Goal: Task Accomplishment & Management: Manage account settings

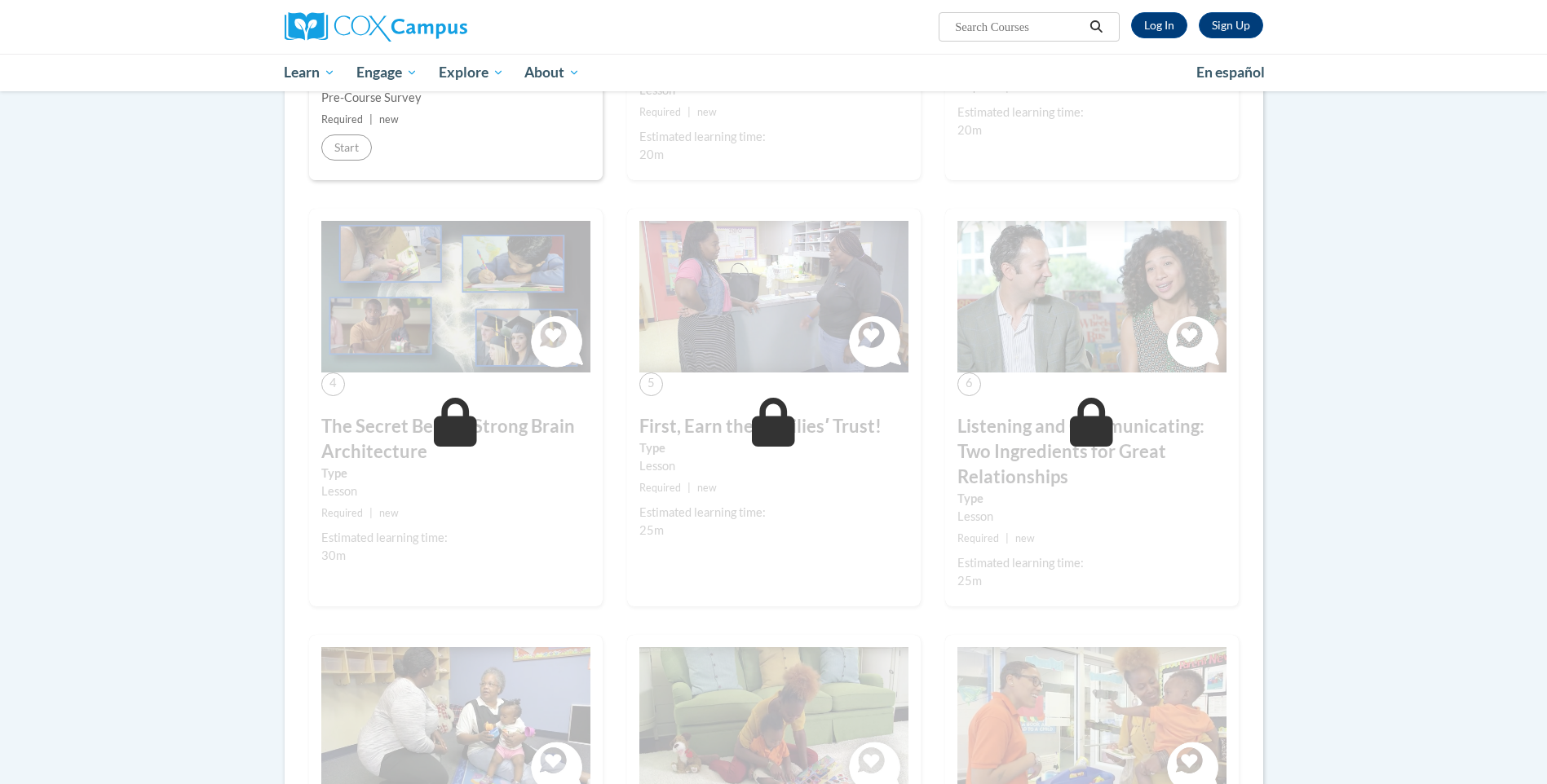
scroll to position [565, 0]
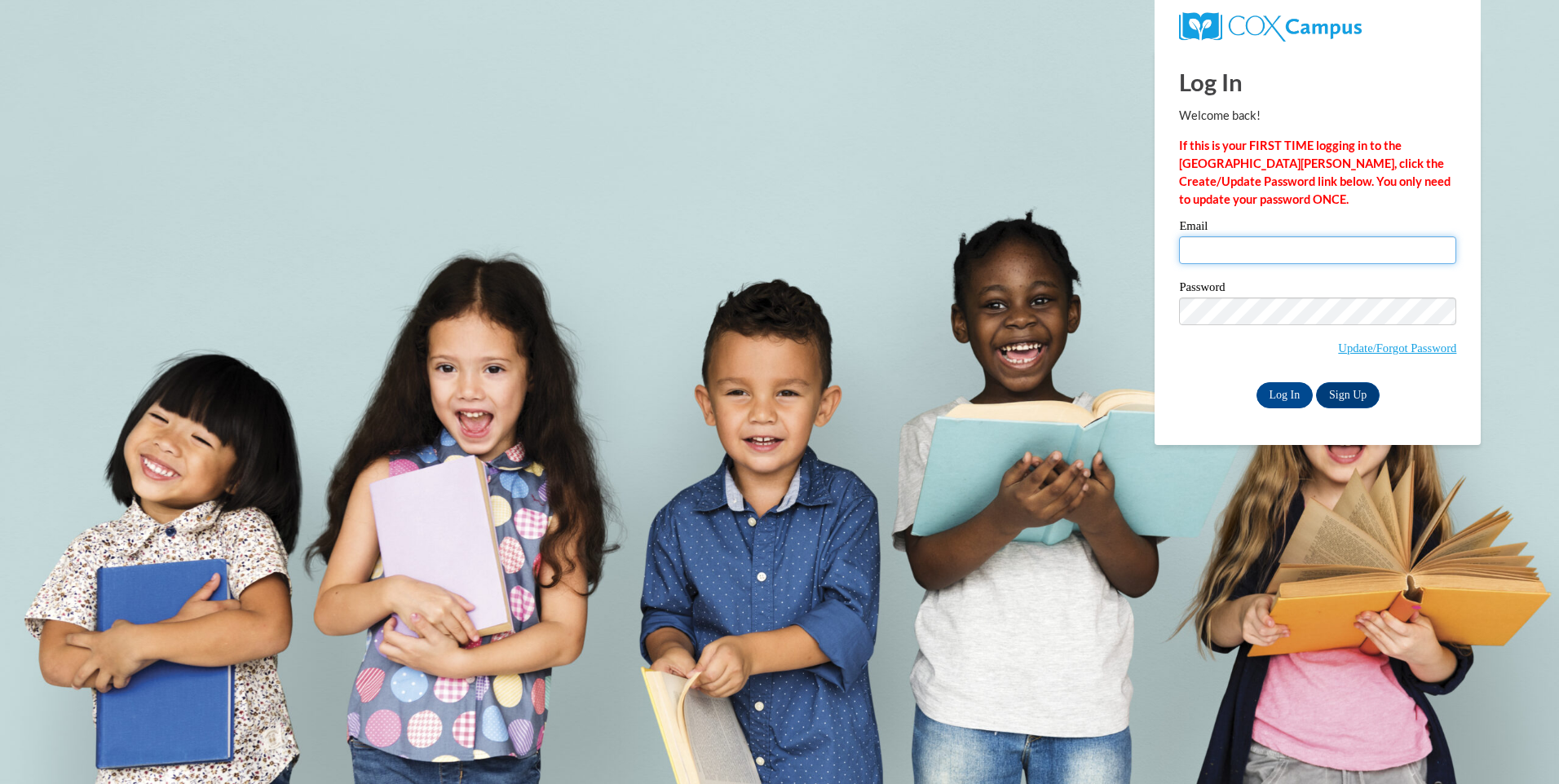
click at [1261, 249] on input "Email" at bounding box center [1317, 250] width 277 height 28
type input "doddkayla7@gmail.com"
click at [1256, 382] on input "Log In" at bounding box center [1284, 396] width 57 height 26
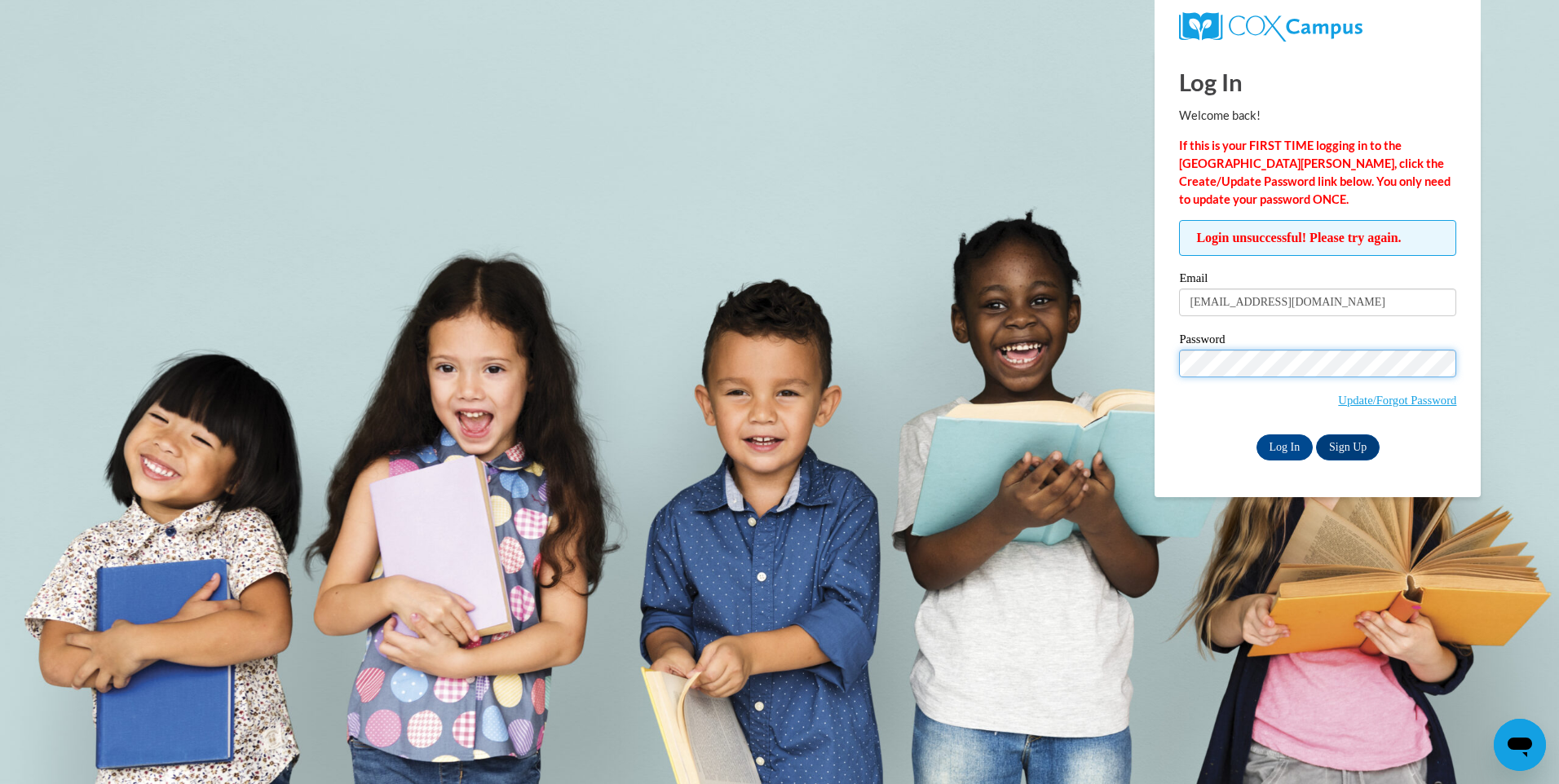
click at [1256, 434] on input "Log In" at bounding box center [1284, 447] width 57 height 26
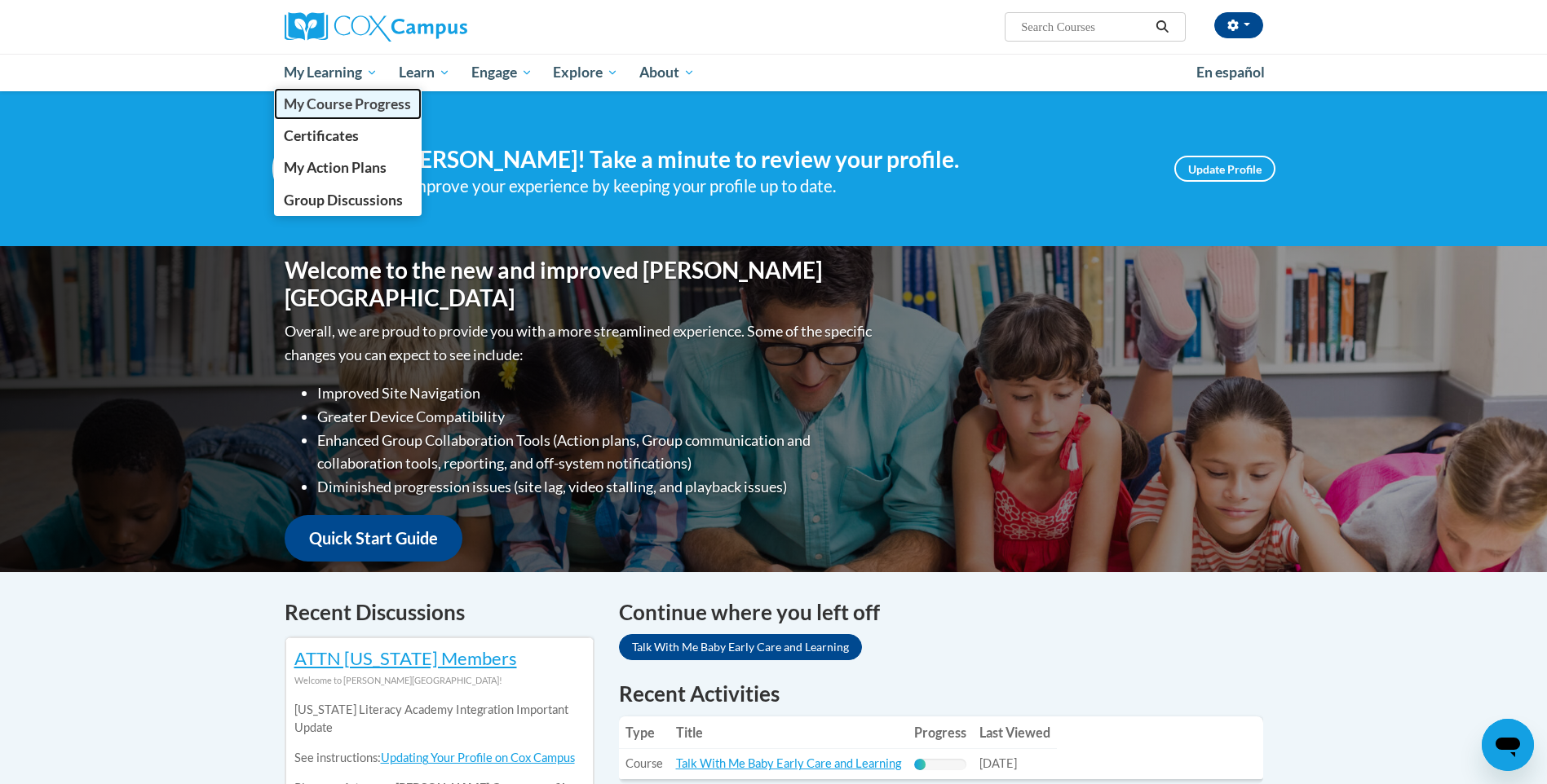
click at [343, 102] on span "My Course Progress" at bounding box center [347, 104] width 127 height 18
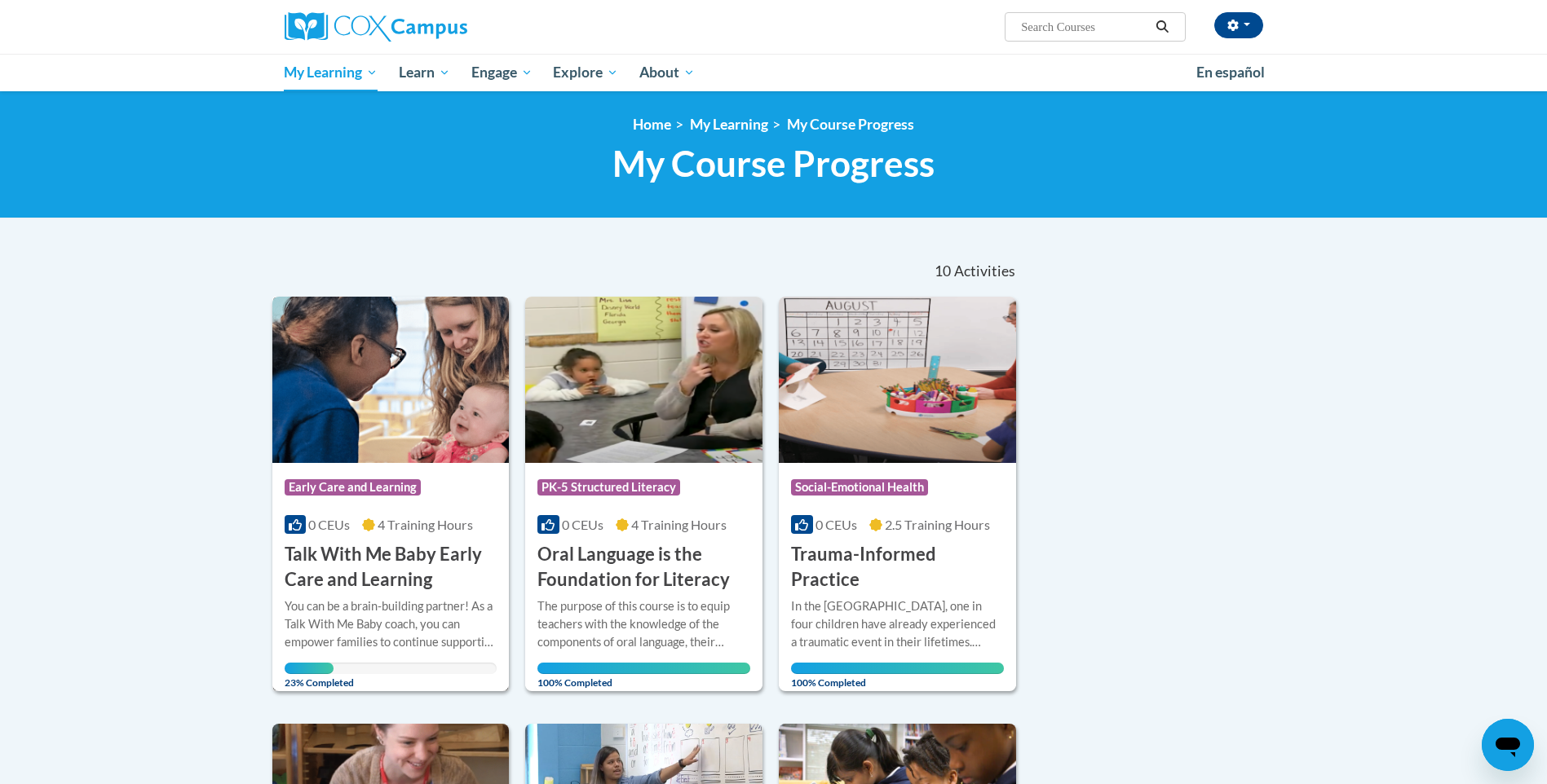
click at [437, 403] on img at bounding box center [390, 380] width 237 height 166
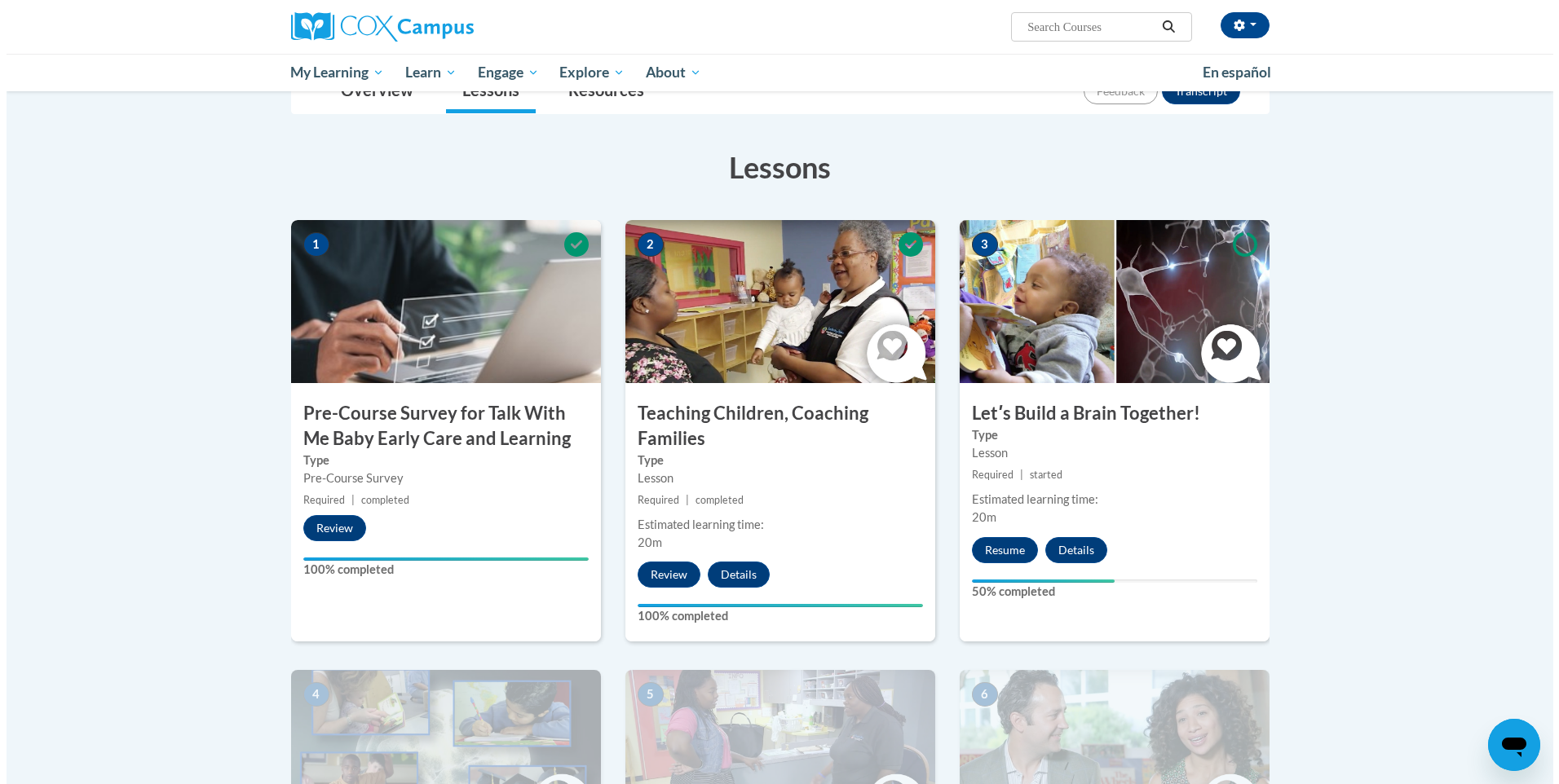
scroll to position [244, 0]
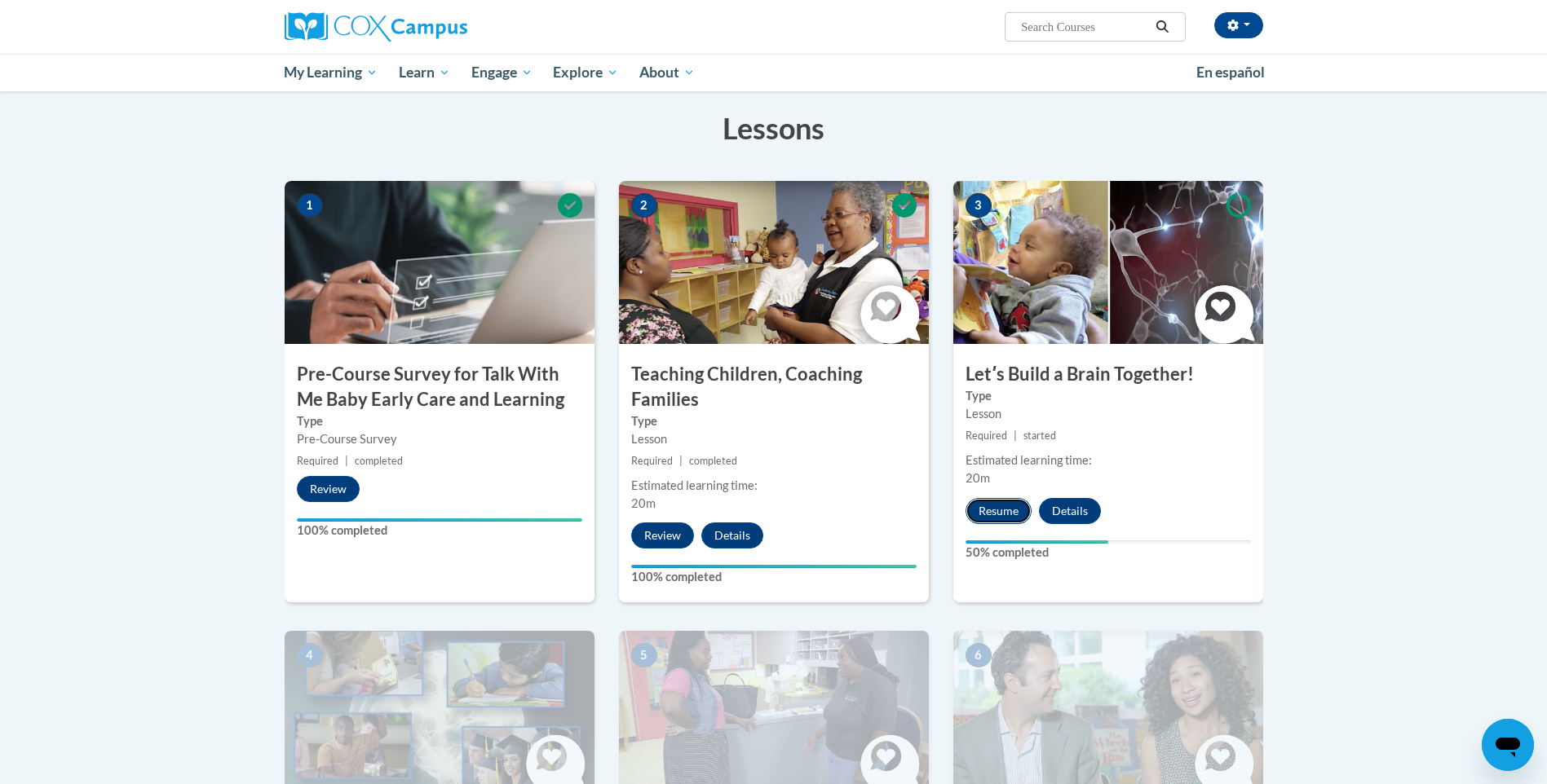
click at [1003, 510] on button "Resume" at bounding box center [998, 511] width 66 height 26
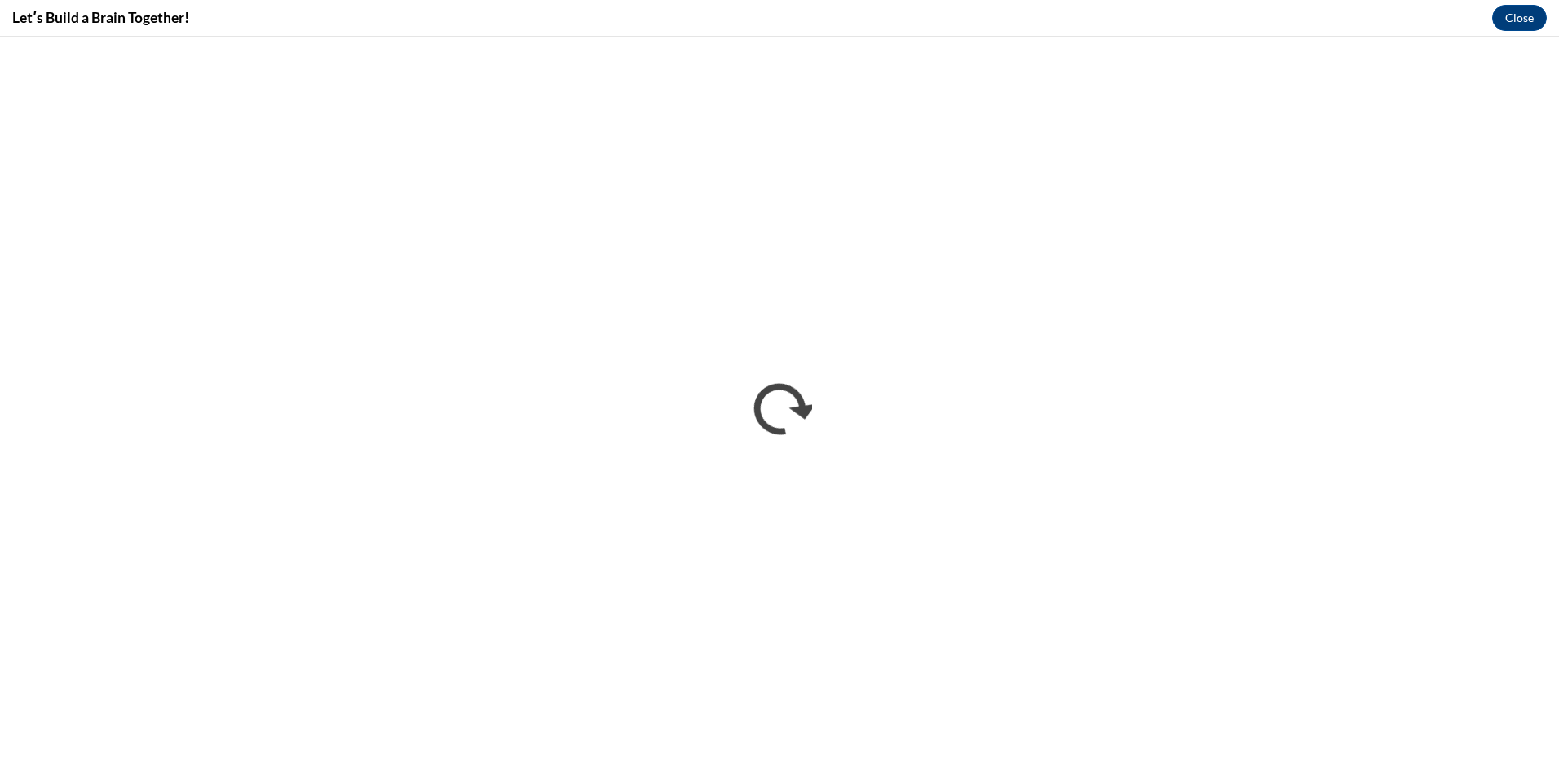
scroll to position [0, 0]
